Goal: Task Accomplishment & Management: Manage account settings

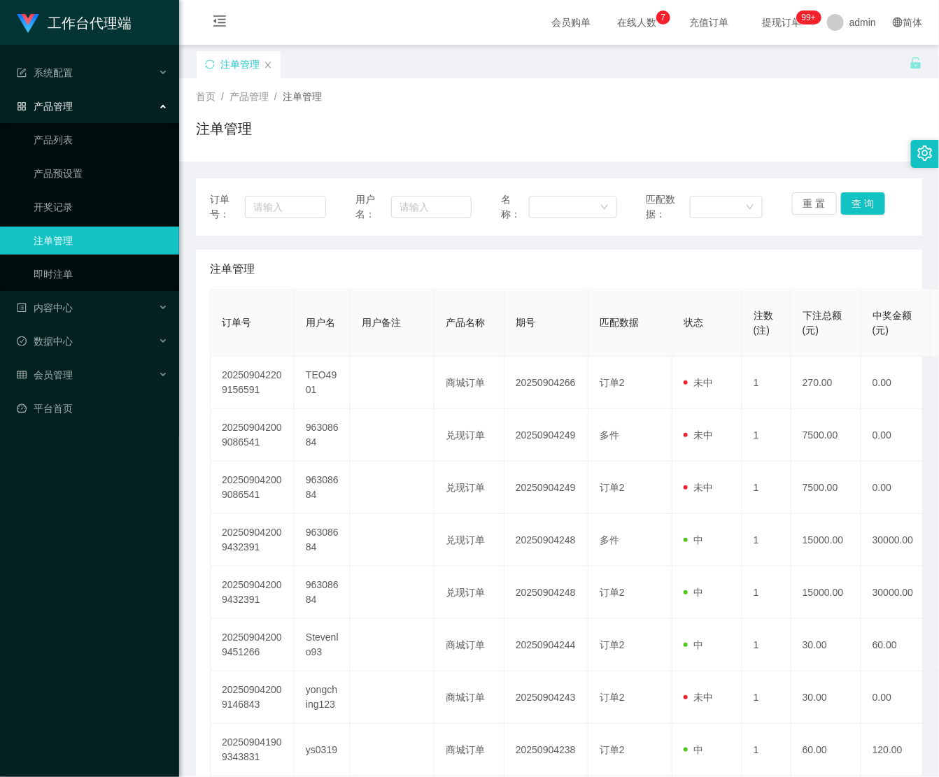
click at [92, 393] on ul "系统配置 产品管理 产品列表 产品预设置 开奖记录 注单管理 即时注单 内容中心 数据中心 会员管理 平台首页" at bounding box center [89, 241] width 179 height 392
click at [94, 380] on div "会员管理" at bounding box center [89, 375] width 179 height 28
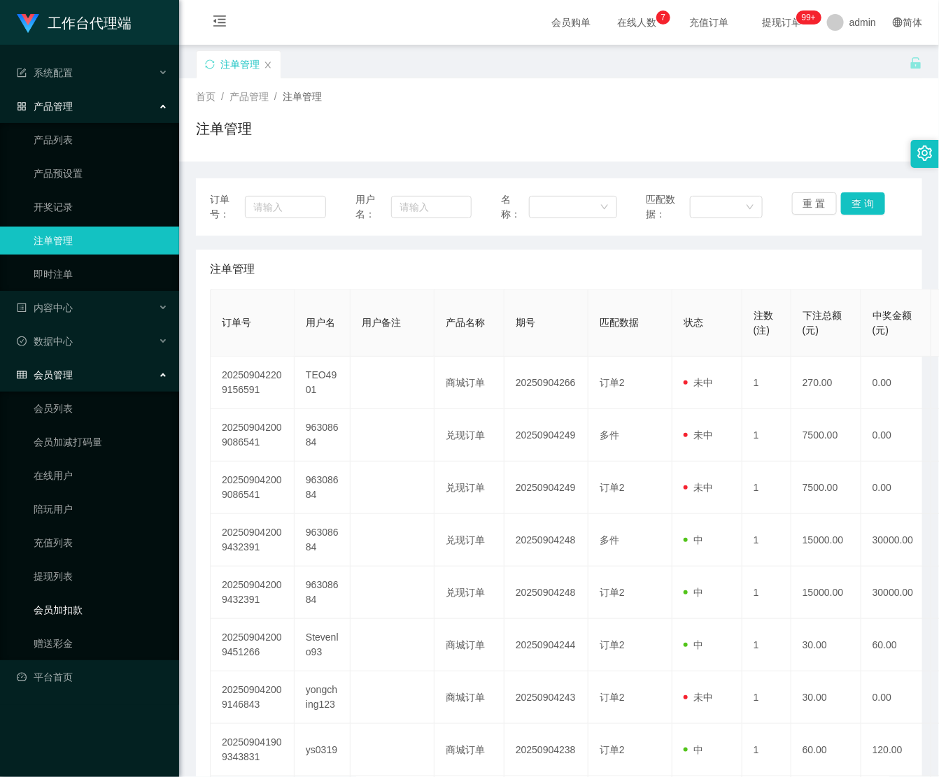
click at [78, 612] on link "会员加扣款" at bounding box center [101, 610] width 134 height 28
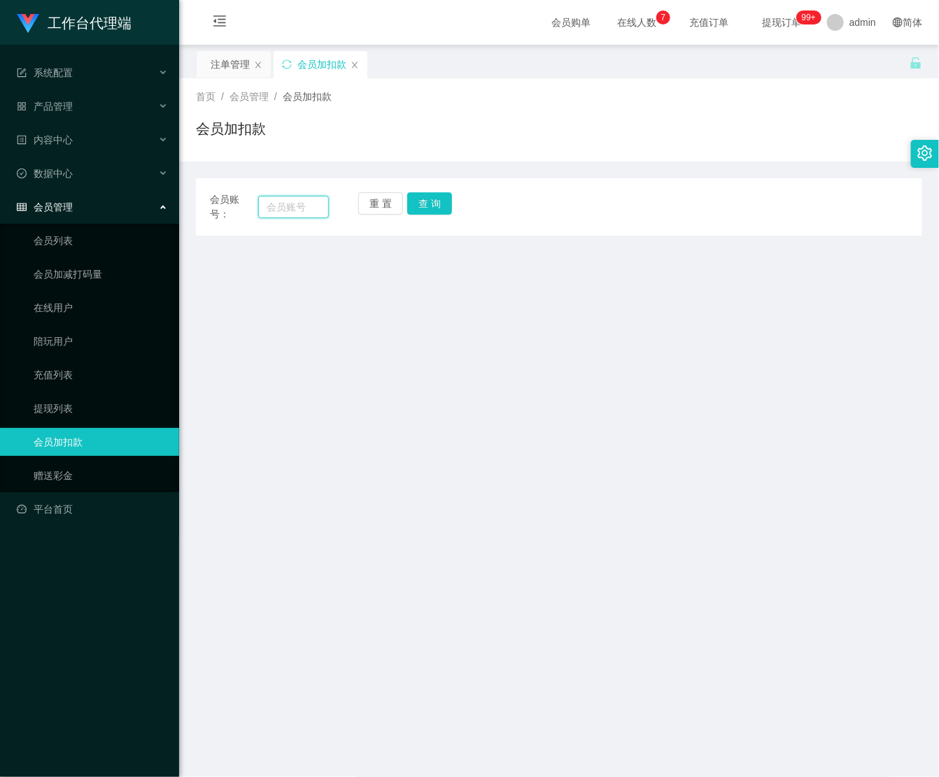
click at [264, 208] on input "text" at bounding box center [293, 207] width 71 height 22
paste input "Jeremy0620"
type input "Jeremy0620"
click at [429, 206] on button "查 询" at bounding box center [429, 203] width 45 height 22
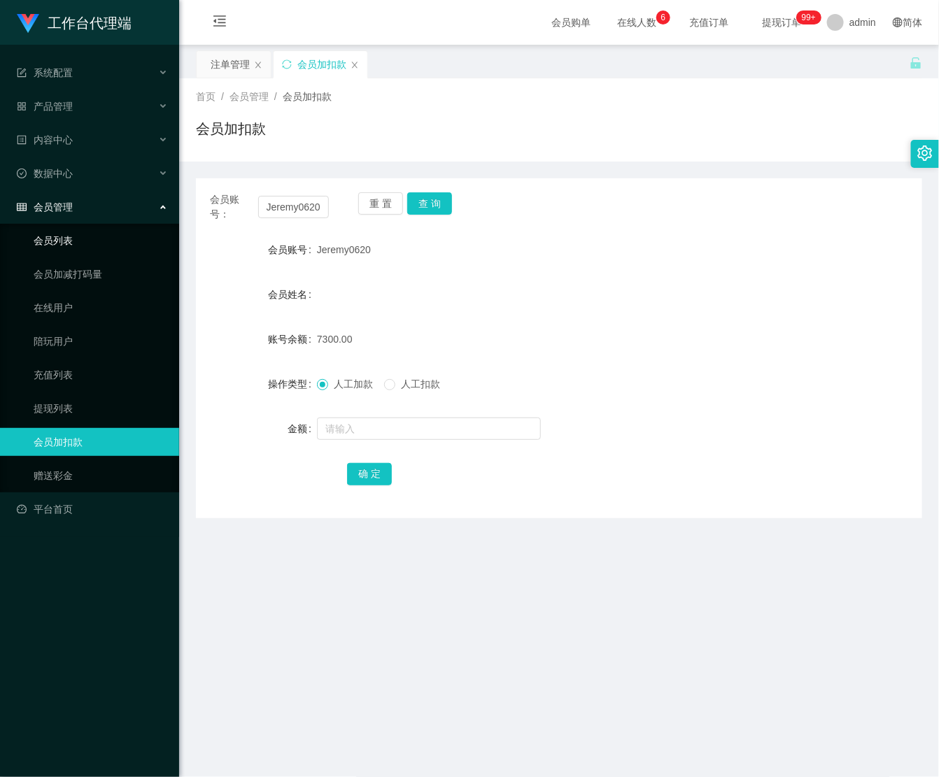
click at [84, 229] on link "会员列表" at bounding box center [101, 241] width 134 height 28
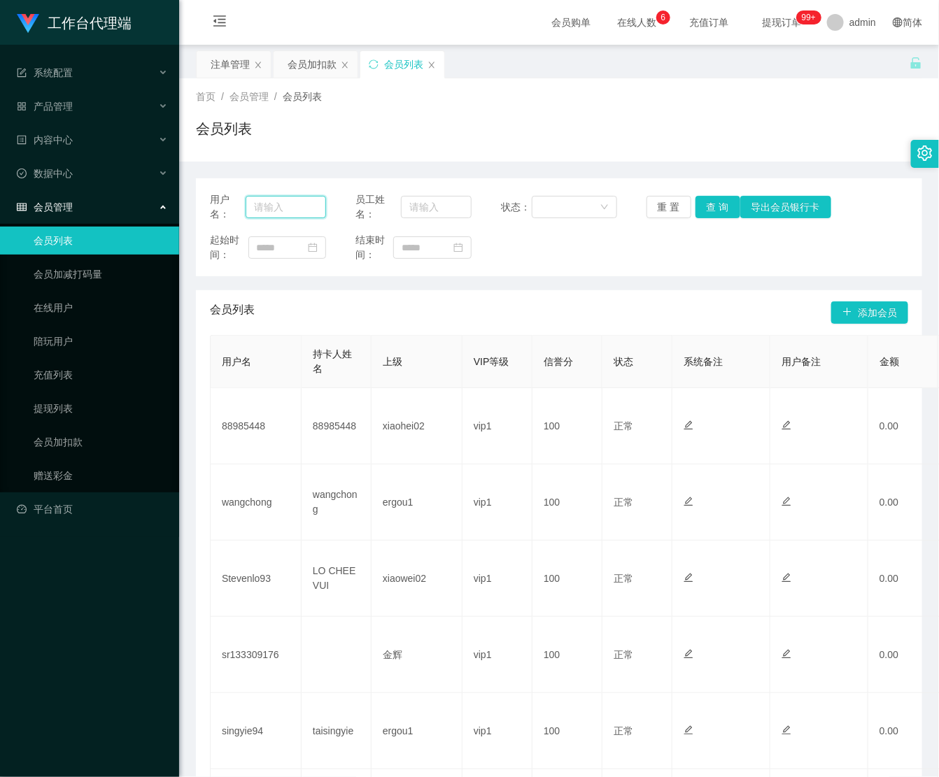
click at [290, 211] on input "text" at bounding box center [285, 207] width 80 height 22
paste input "Jeremy0620"
type input "Jeremy0620"
click at [710, 210] on button "查 询" at bounding box center [717, 207] width 45 height 22
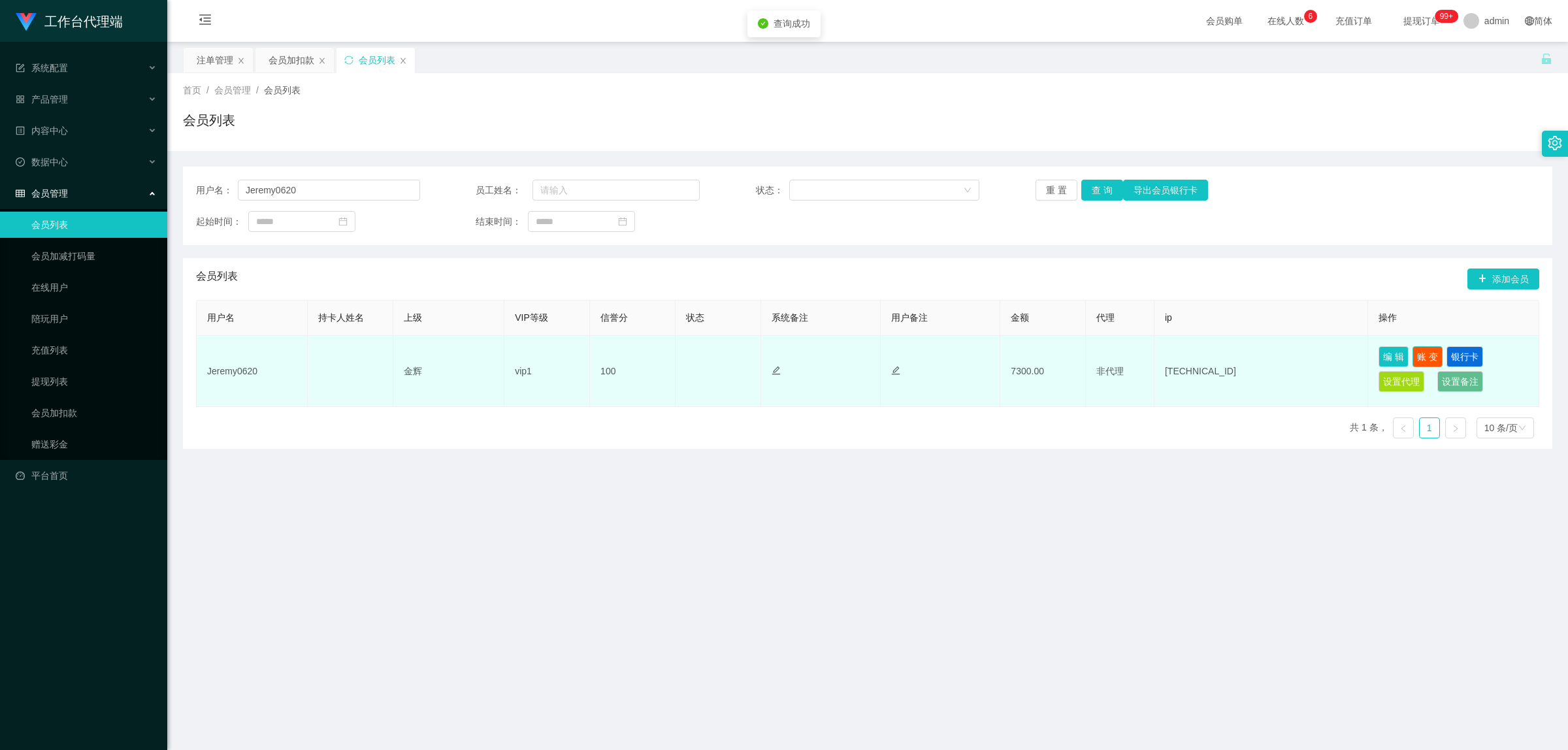
click at [876, 355] on button "账 变" at bounding box center [1427, 357] width 30 height 21
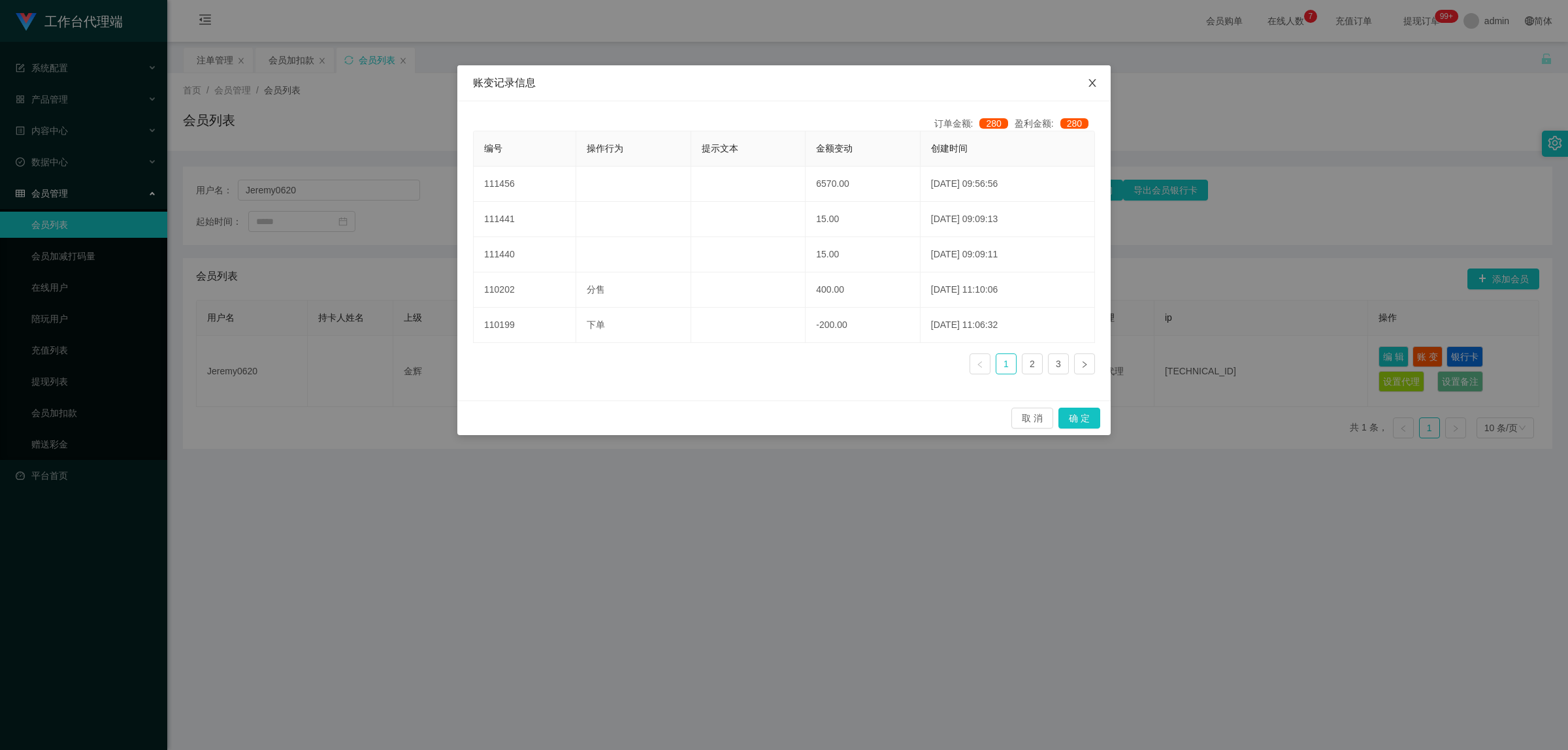
click at [876, 83] on span "Close" at bounding box center [1092, 83] width 36 height 36
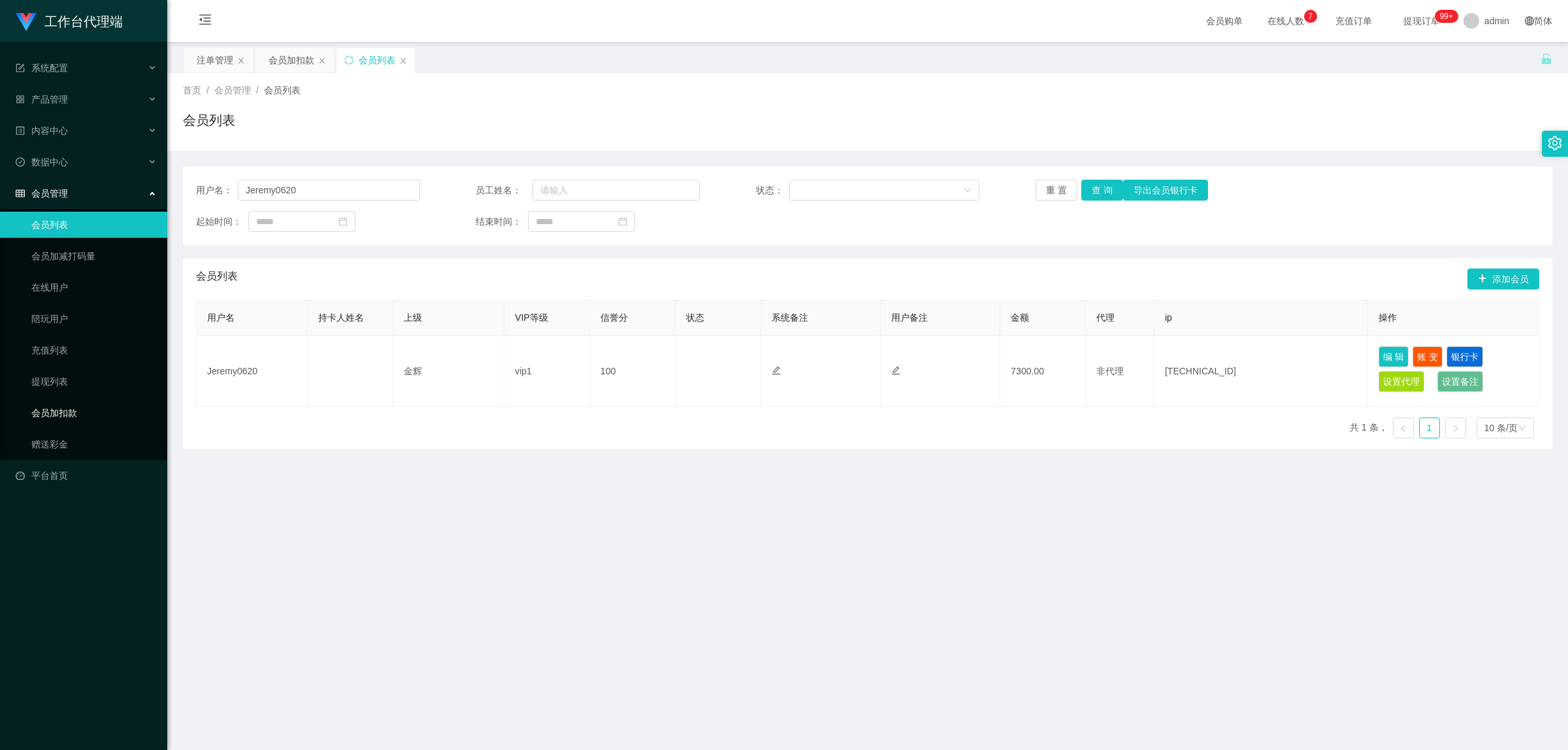
click at [84, 414] on link "会员加扣款" at bounding box center [94, 413] width 125 height 26
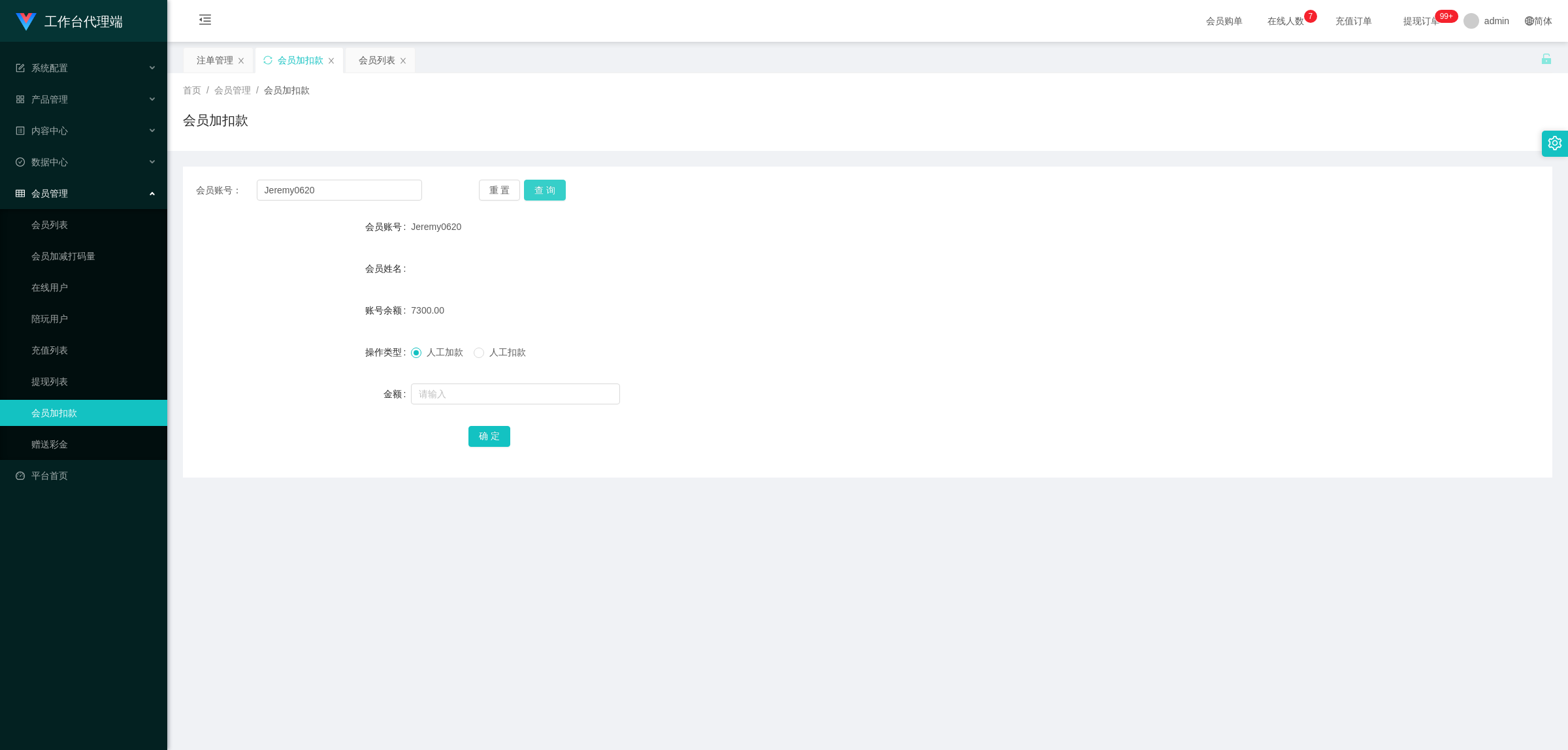
click at [550, 192] on button "查 询" at bounding box center [544, 190] width 42 height 21
click at [487, 351] on span "人工扣款" at bounding box center [507, 351] width 47 height 10
click at [491, 386] on input "text" at bounding box center [516, 394] width 209 height 21
type input "6570"
click at [497, 446] on div "确 定" at bounding box center [867, 436] width 798 height 26
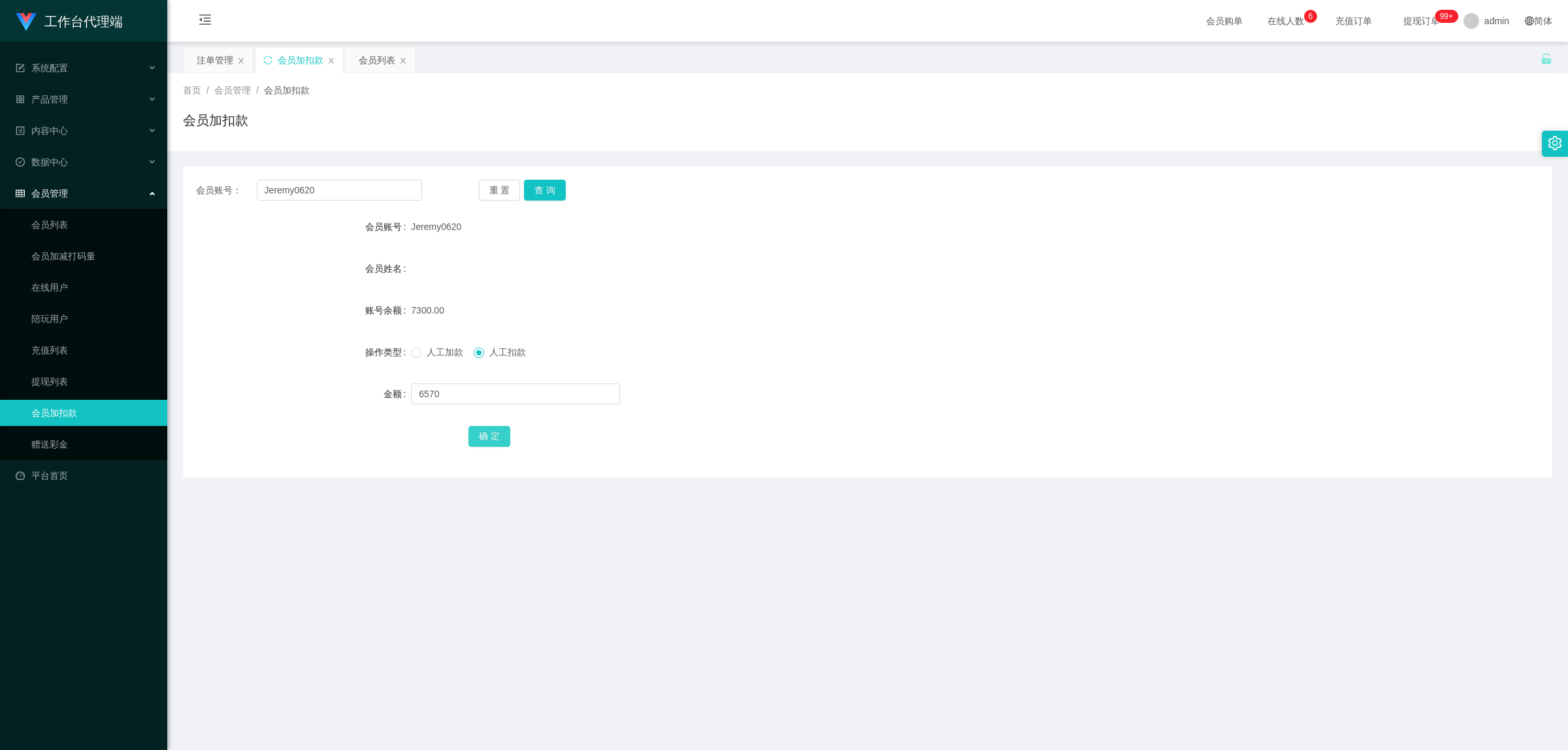
click at [482, 435] on button "确 定" at bounding box center [488, 436] width 42 height 21
click at [410, 358] on div "操作类型 人工加款 人工扣款" at bounding box center [868, 352] width 1369 height 26
click at [411, 358] on span at bounding box center [416, 352] width 10 height 10
click at [474, 399] on input "text" at bounding box center [516, 394] width 209 height 21
type input "2000"
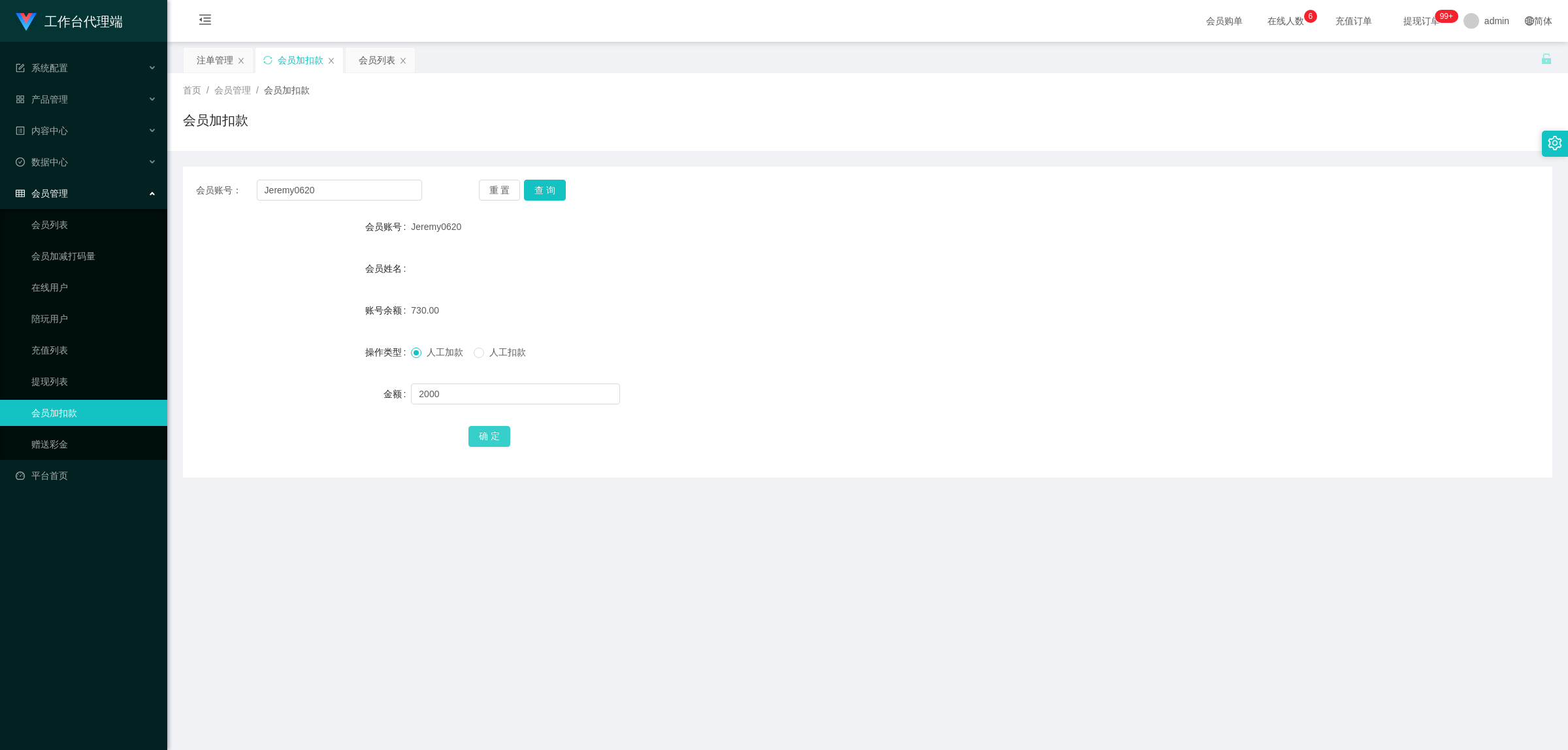
click at [494, 432] on button "确 定" at bounding box center [488, 436] width 42 height 21
click at [99, 222] on link "会员列表" at bounding box center [94, 225] width 125 height 26
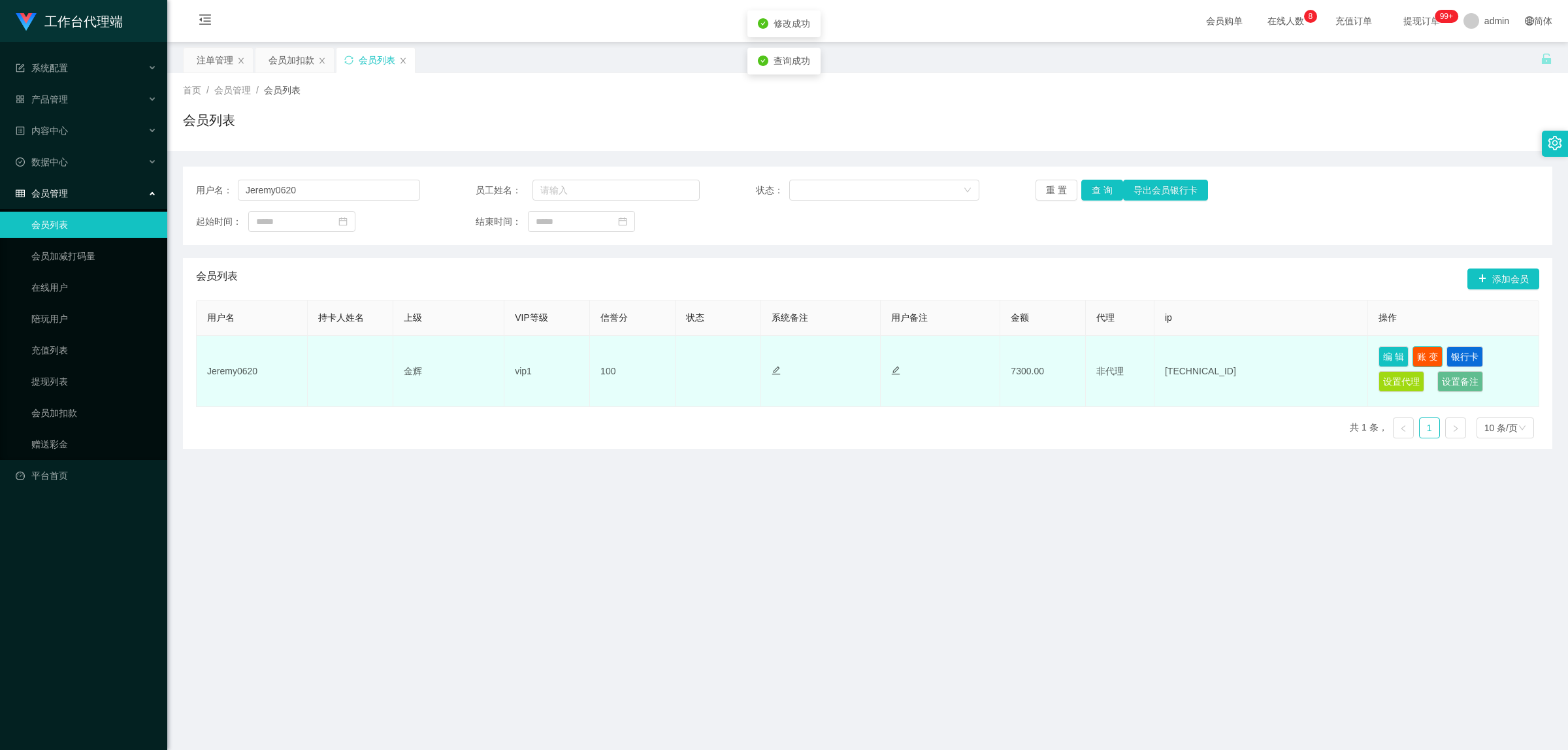
click at [876, 356] on button "账 变" at bounding box center [1427, 357] width 30 height 21
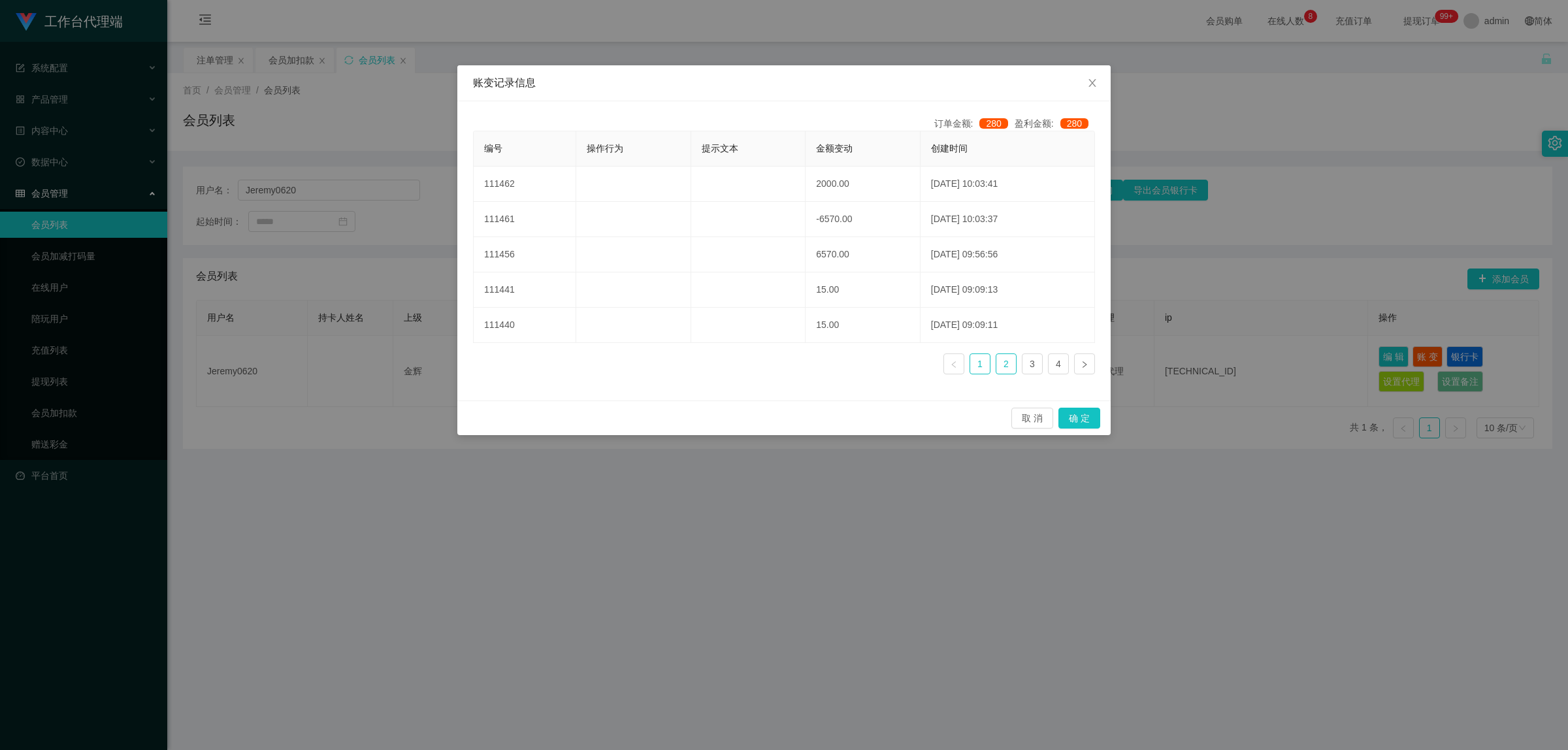
click at [876, 369] on link "2" at bounding box center [1006, 363] width 20 height 20
click at [876, 363] on link "1" at bounding box center [980, 363] width 20 height 20
click at [876, 129] on div "账变记录信息 订单金额: 280 盈利金额: 280 编号 操作行为 提示文本 金额变动 创建时间 111462 2000.00 [DATE] 10:03:4…" at bounding box center [784, 375] width 1568 height 750
